Goal: Information Seeking & Learning: Learn about a topic

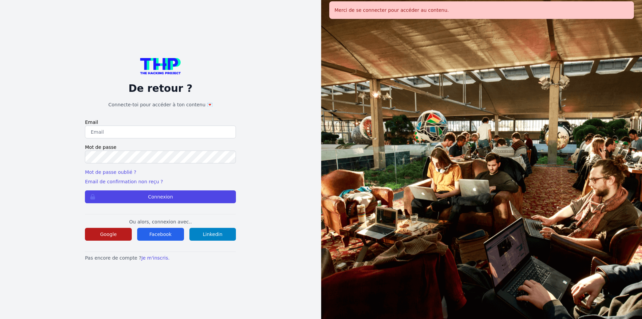
click at [97, 236] on button "Google" at bounding box center [108, 234] width 47 height 13
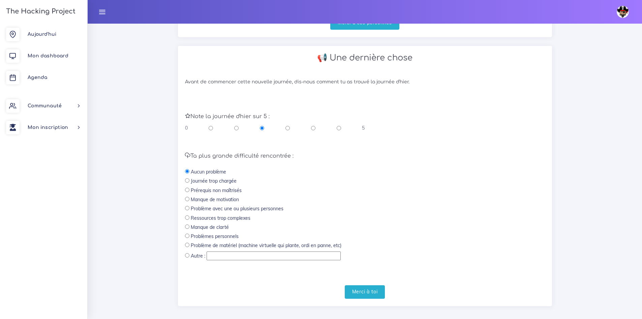
scroll to position [214, 0]
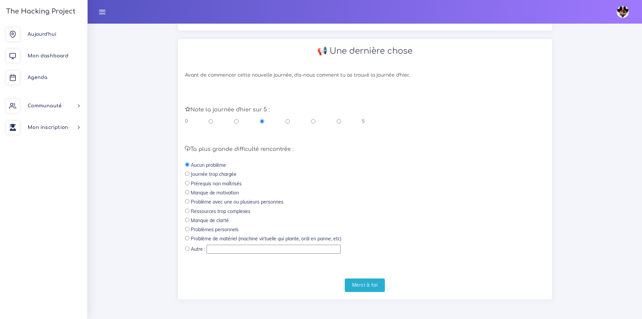
click at [336, 121] on div "0 5" at bounding box center [275, 121] width 180 height 7
click at [337, 122] on input "radio" at bounding box center [339, 121] width 4 height 7
radio input "true"
click at [357, 278] on form "Note la journée d'hier sur 5 : 0 5 Ta plus grande difficulté rencontrée : Aucun…" at bounding box center [365, 191] width 360 height 199
click at [357, 278] on input "Merci à toi" at bounding box center [365, 285] width 40 height 14
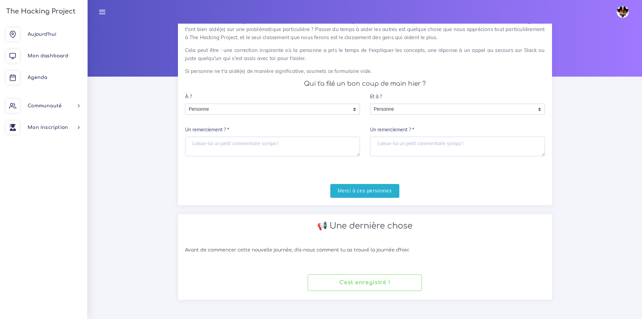
scroll to position [40, 0]
click at [47, 78] on span "Agenda" at bounding box center [38, 77] width 20 height 5
click at [50, 73] on link "Agenda" at bounding box center [43, 78] width 87 height 22
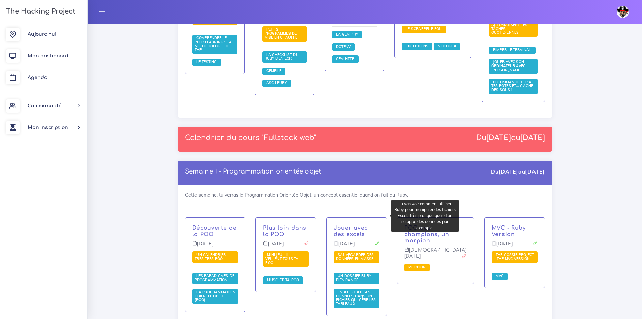
scroll to position [809, 0]
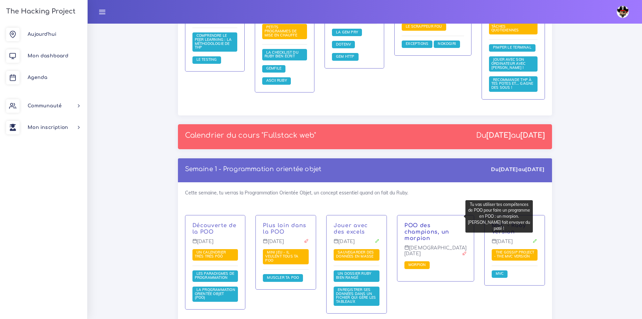
click at [421, 222] on link "POO des champions, un morpion" at bounding box center [427, 231] width 45 height 19
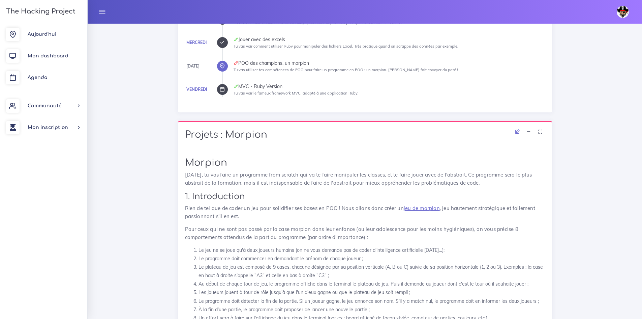
scroll to position [236, 0]
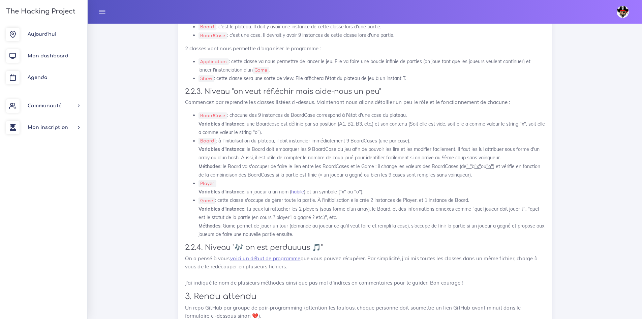
drag, startPoint x: 251, startPoint y: 99, endPoint x: 172, endPoint y: 143, distance: 90.4
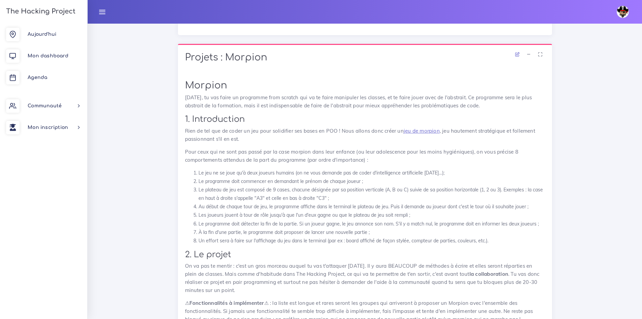
scroll to position [237, 0]
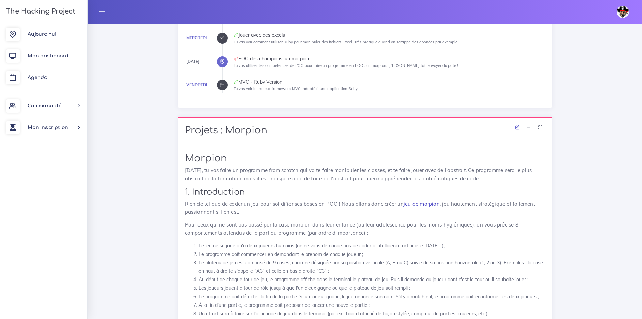
click at [428, 200] on link "jeu de morpion" at bounding box center [422, 203] width 36 height 6
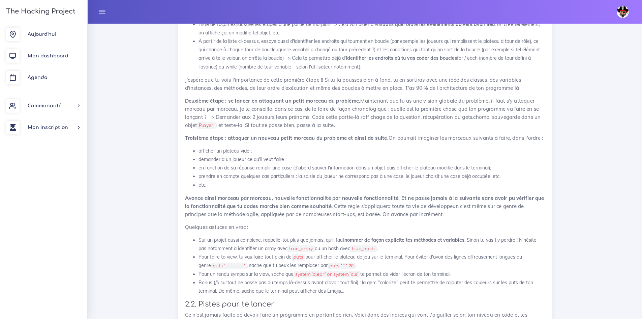
scroll to position [810, 0]
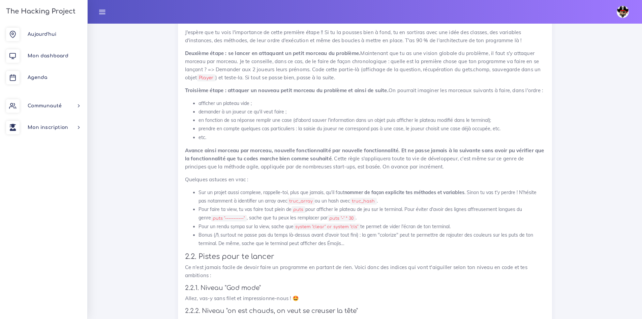
drag, startPoint x: 235, startPoint y: 245, endPoint x: 484, endPoint y: 223, distance: 250.4
click at [484, 222] on li "Pour faire ta view, tu vas faire tout plein de puts pour afficher le plateau de…" at bounding box center [372, 213] width 347 height 17
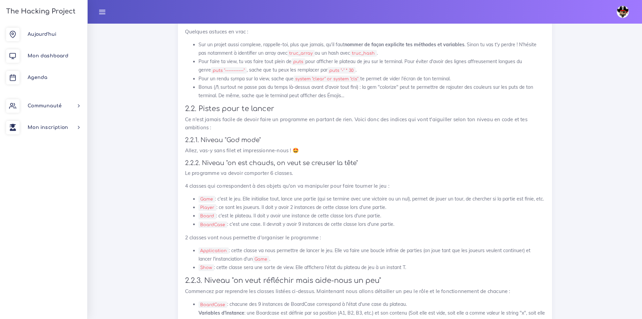
scroll to position [978, 0]
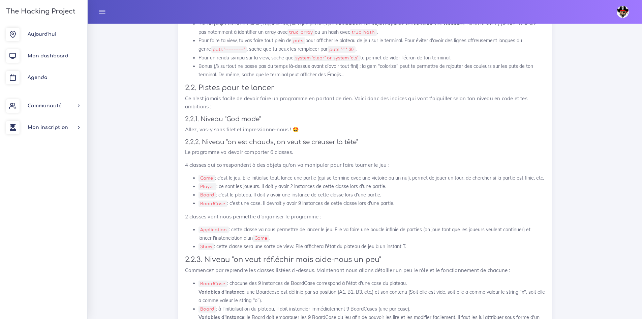
drag, startPoint x: 219, startPoint y: 253, endPoint x: 441, endPoint y: 201, distance: 227.9
click at [441, 199] on li "Board : c'est le plateau. Il doit y avoir une instance de cette classe lors d'u…" at bounding box center [372, 194] width 347 height 8
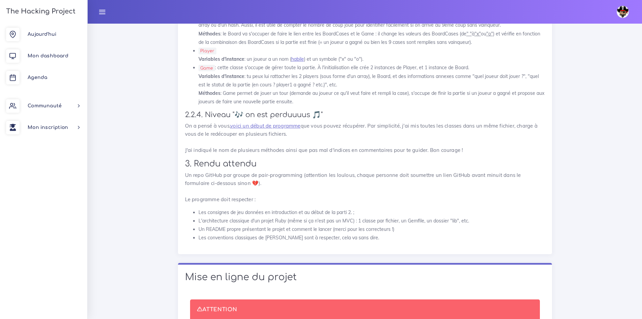
scroll to position [1282, 0]
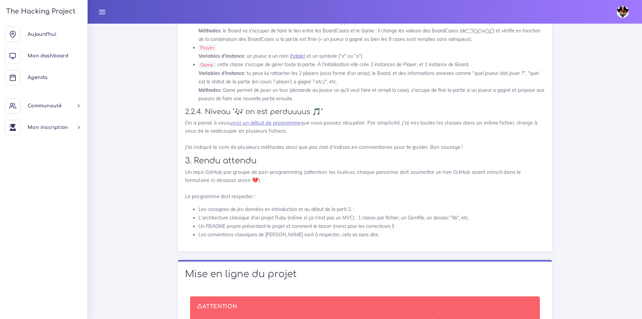
drag, startPoint x: 244, startPoint y: 188, endPoint x: 433, endPoint y: 226, distance: 192.5
click at [433, 222] on li "L'architecture classique d'un projet Ruby (même si ça n'est pas un MVC) : 1 cla…" at bounding box center [372, 217] width 347 height 8
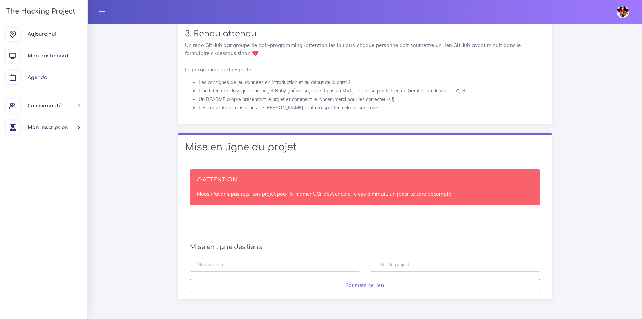
scroll to position [1417, 0]
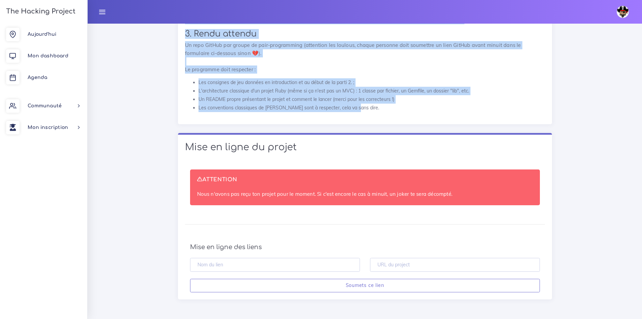
drag, startPoint x: 186, startPoint y: 233, endPoint x: 362, endPoint y: 106, distance: 216.9
copy div "Loremip : Dolorsi Ametcon Adipisc'eli, se doe tempo in utlaboree dolo magnaal e…"
click at [453, 103] on li "Un README propre présentant le projet et comment le lancer (merci pour les corr…" at bounding box center [372, 99] width 347 height 8
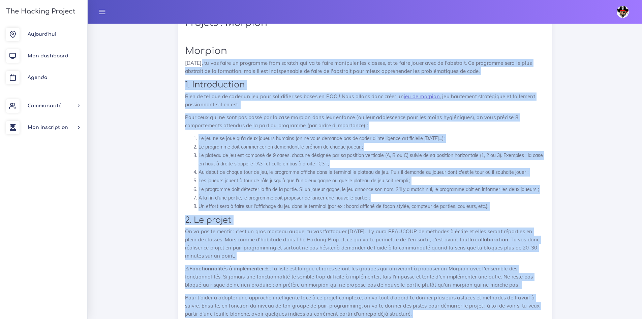
scroll to position [237, 0]
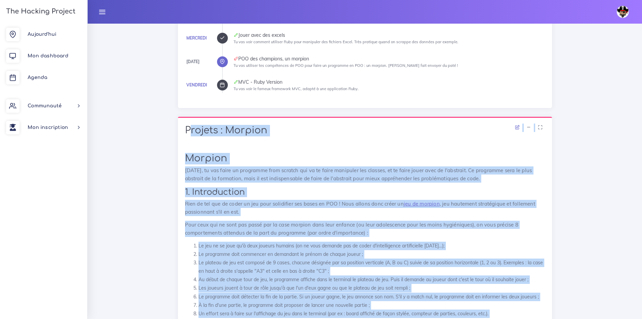
drag, startPoint x: 364, startPoint y: 177, endPoint x: 184, endPoint y: 136, distance: 184.2
copy div "Loremip : Dolorsi Ametcon Adipisc'eli, se doe tempo in utlaboree dolo magnaal e…"
